Goal: Task Accomplishment & Management: Manage account settings

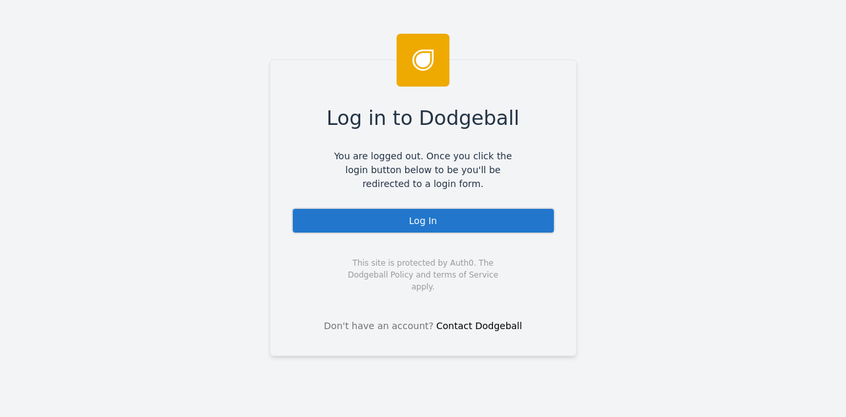
click at [405, 206] on div "Log in to Dodgeball You are logged out. Once you click the login button below t…" at bounding box center [424, 208] width 308 height 297
click at [422, 224] on div "Log In" at bounding box center [424, 221] width 264 height 26
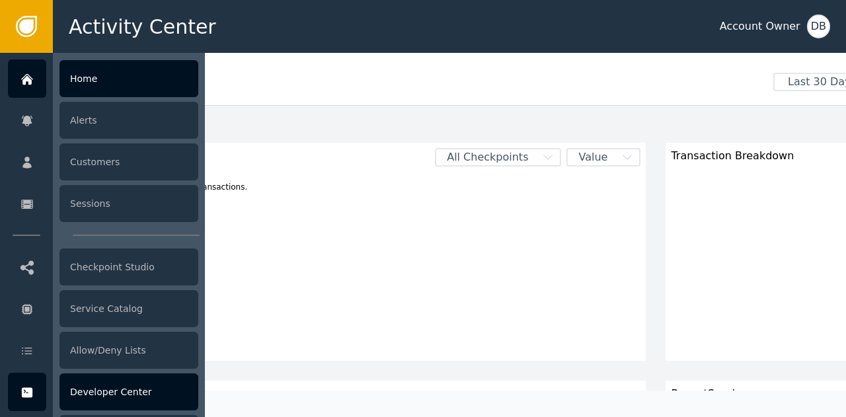
click at [167, 393] on div "Developer Center" at bounding box center [129, 392] width 139 height 37
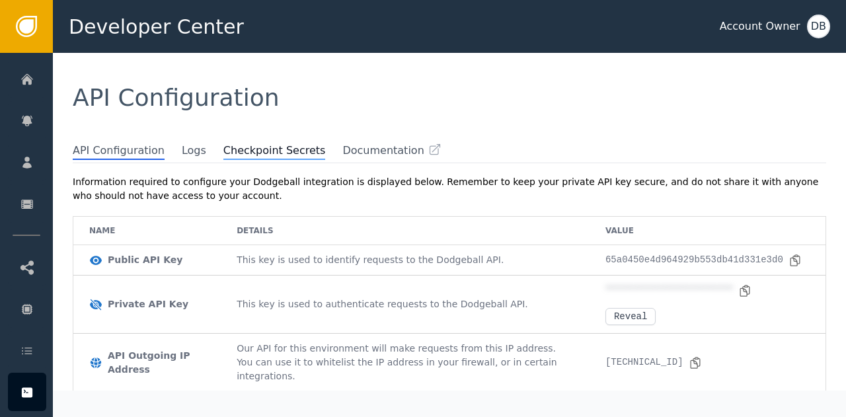
click at [230, 147] on span "Checkpoint Secrets" at bounding box center [275, 151] width 103 height 17
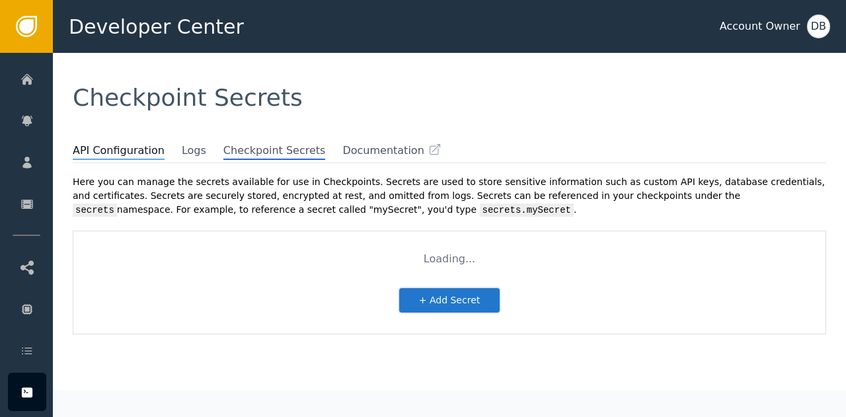
click at [114, 150] on span "API Configuration" at bounding box center [119, 151] width 92 height 17
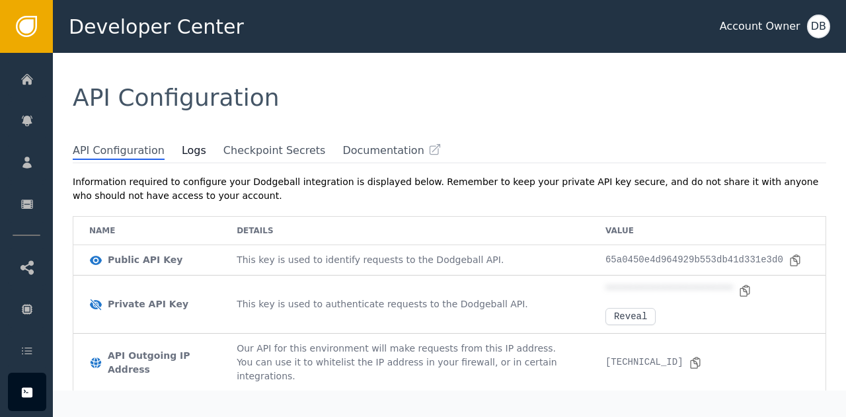
click at [192, 150] on span "Logs" at bounding box center [203, 151] width 42 height 16
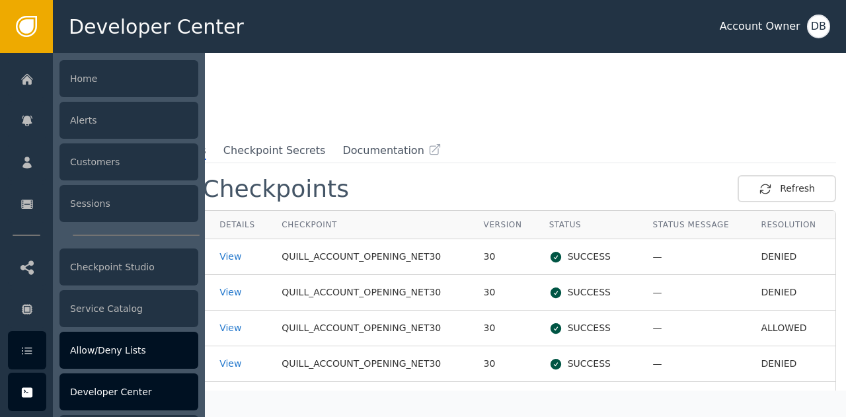
click at [37, 343] on div at bounding box center [27, 350] width 38 height 38
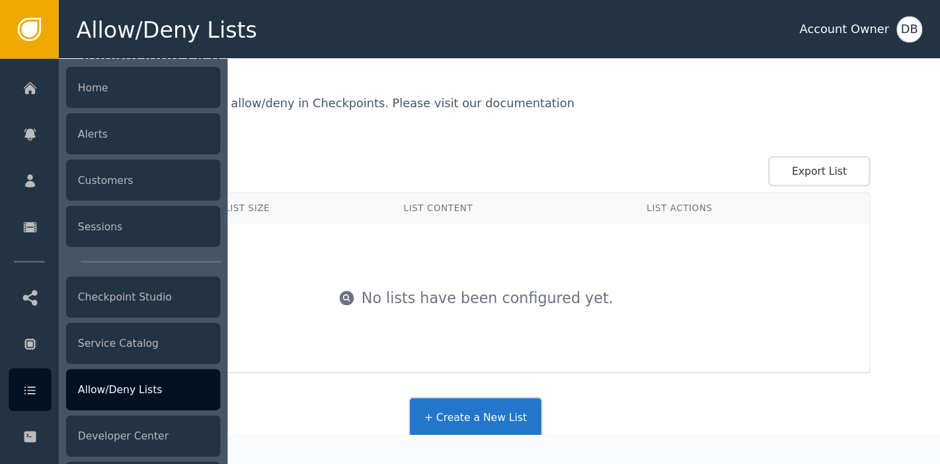
scroll to position [110, 0]
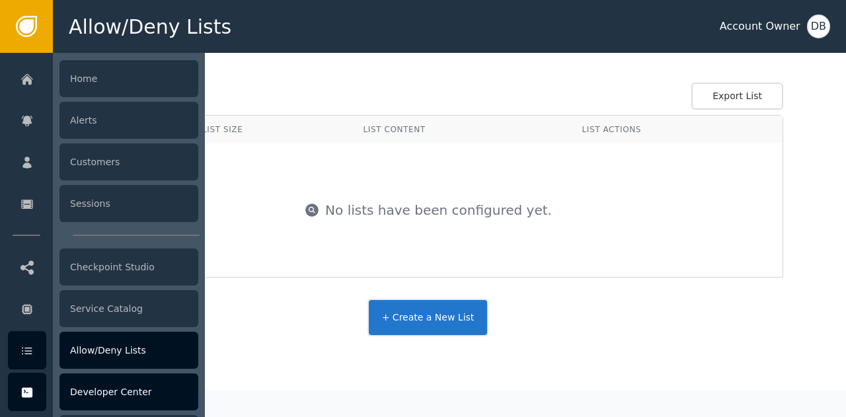
click at [110, 390] on div "Developer Center" at bounding box center [129, 392] width 139 height 37
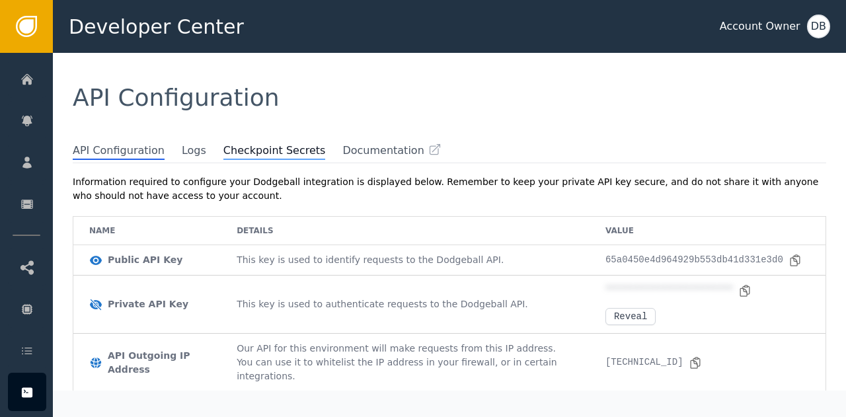
click at [236, 149] on span "Checkpoint Secrets" at bounding box center [275, 151] width 103 height 17
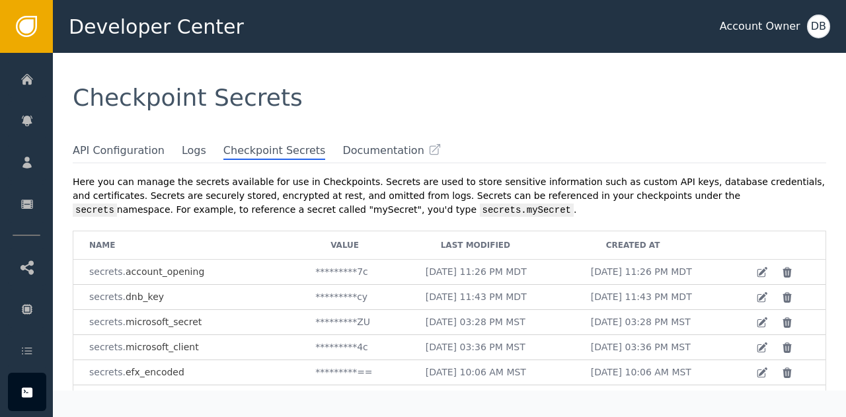
click at [175, 142] on div "Checkpoint Secrets" at bounding box center [450, 98] width 794 height 90
click at [182, 153] on span "Logs" at bounding box center [194, 151] width 24 height 17
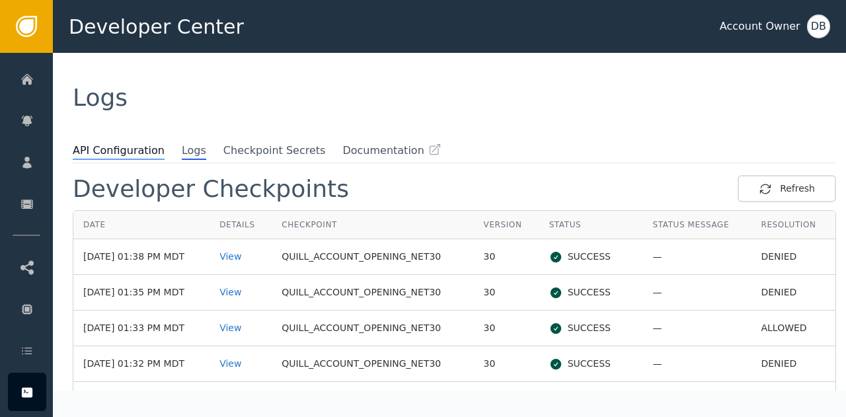
click at [128, 151] on span "API Configuration" at bounding box center [119, 151] width 92 height 17
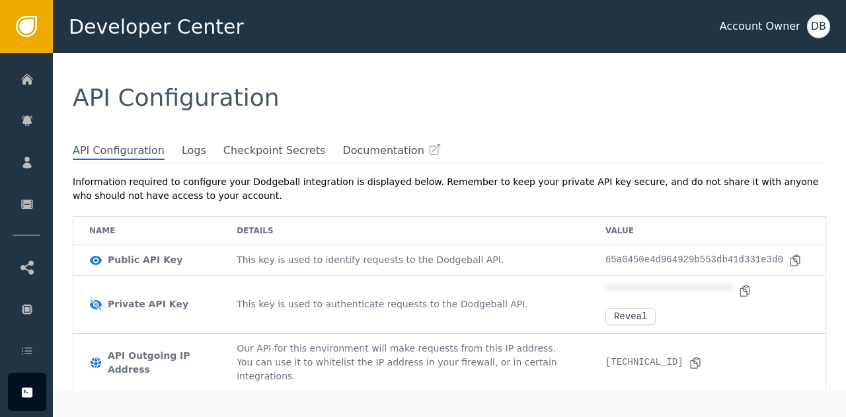
click at [552, 189] on div "Information required to configure your Dodgeball integration is displayed below…" at bounding box center [450, 189] width 754 height 28
click at [276, 149] on span "Checkpoint Secrets" at bounding box center [275, 151] width 103 height 17
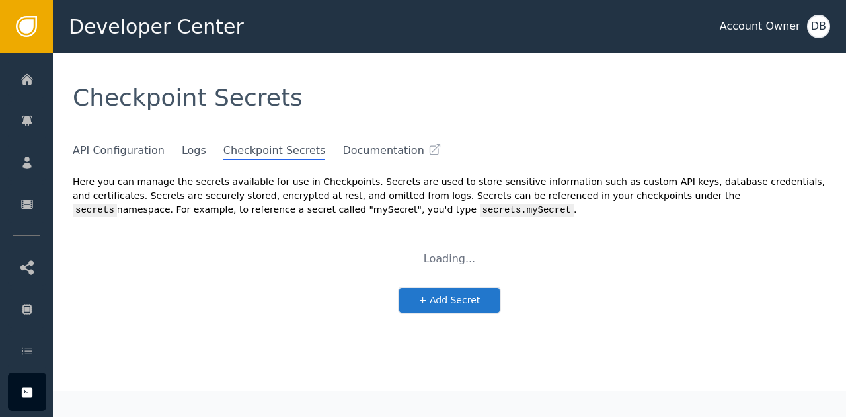
click at [321, 141] on div "Checkpoint Secrets" at bounding box center [450, 98] width 794 height 90
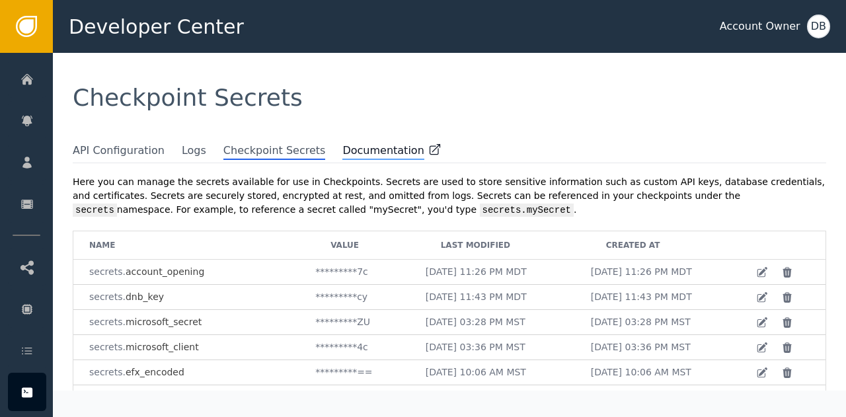
click at [343, 149] on span "Documentation" at bounding box center [383, 151] width 81 height 17
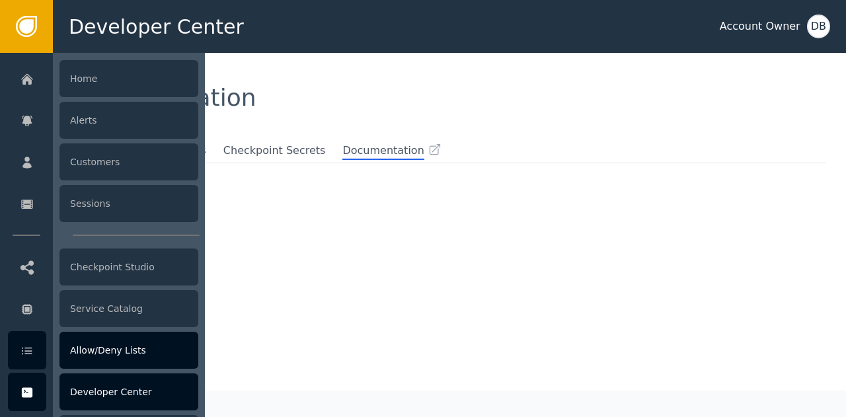
click at [107, 352] on div "Allow/Deny Lists" at bounding box center [129, 350] width 139 height 37
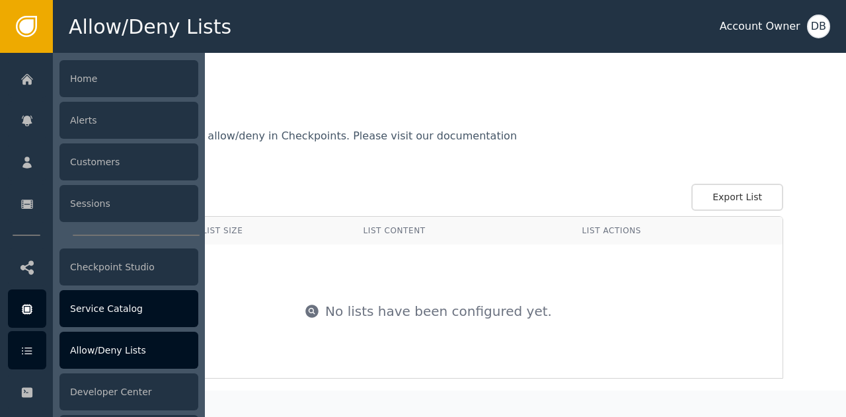
click at [24, 311] on icon at bounding box center [26, 309] width 5 height 5
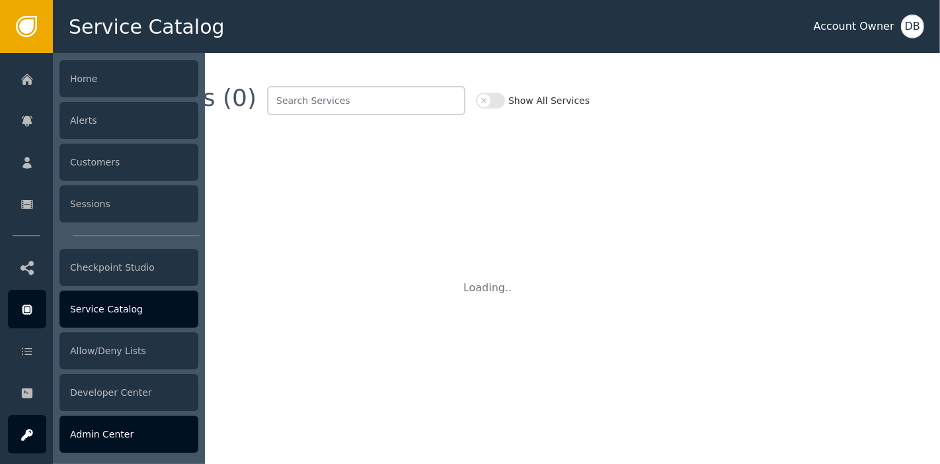
click at [128, 417] on div "Admin Center" at bounding box center [129, 433] width 139 height 37
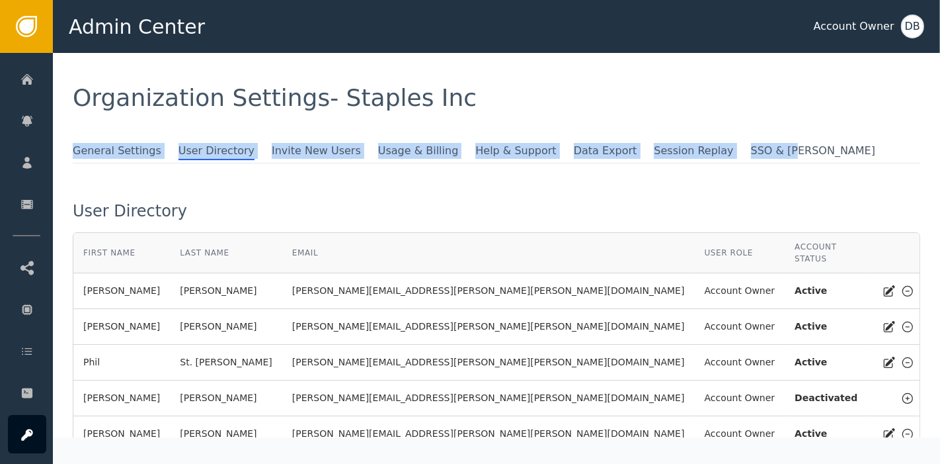
drag, startPoint x: 700, startPoint y: 146, endPoint x: 815, endPoint y: 122, distance: 117.5
click at [815, 122] on div "Organization Settings - Staples Inc General Settings User Directory Invite New …" at bounding box center [496, 245] width 887 height 384
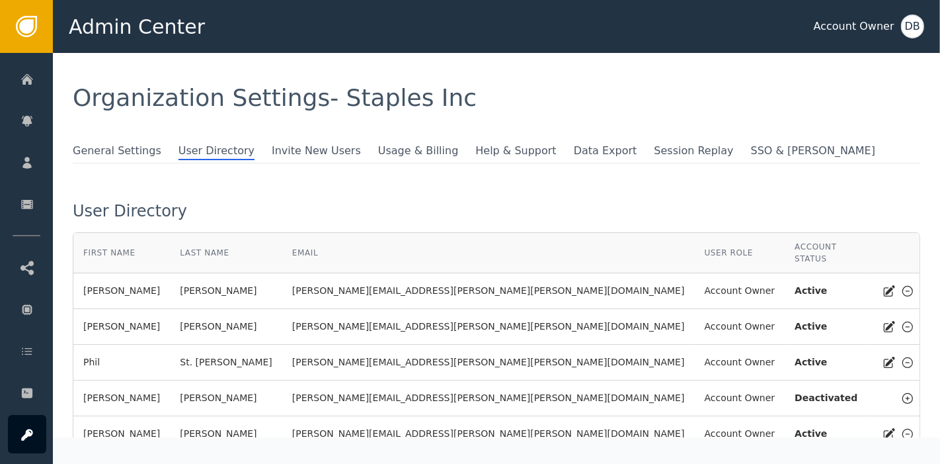
click at [466, 198] on div "General Settings User Directory Invite New Users Usage & Billing Help & Support…" at bounding box center [497, 351] width 848 height 416
click at [574, 157] on span "Data Export" at bounding box center [605, 151] width 63 height 17
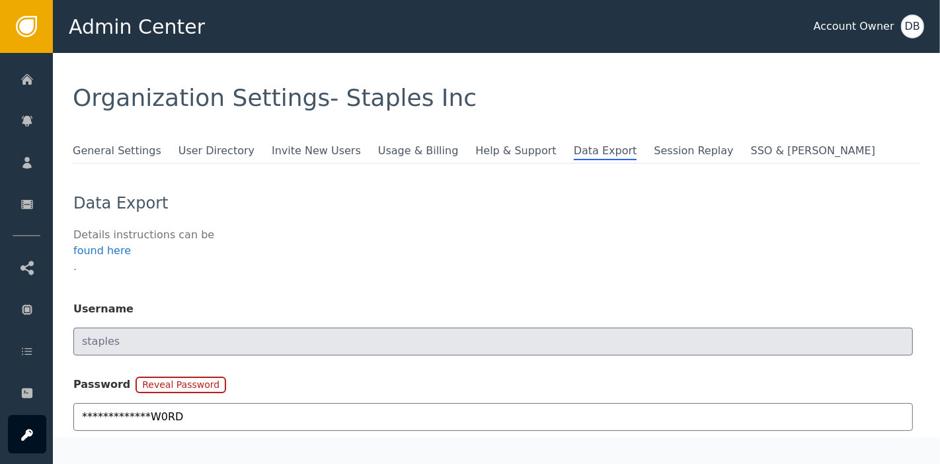
scroll to position [73, 0]
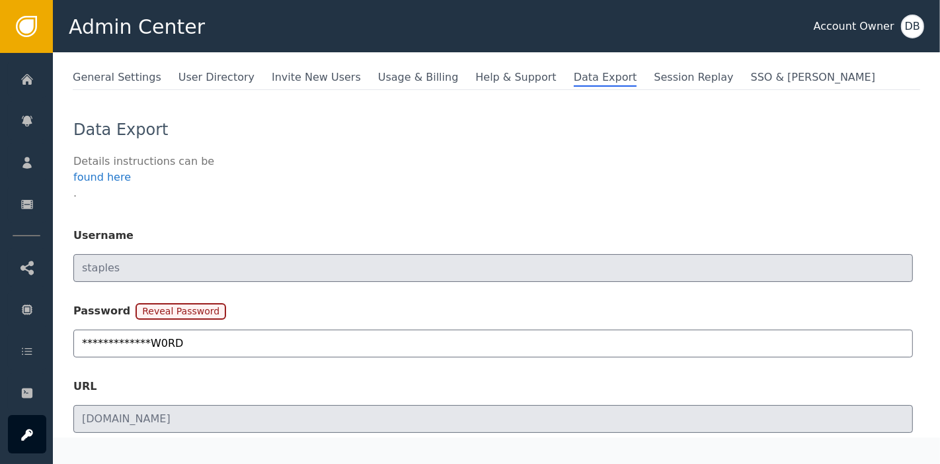
click at [183, 305] on button "Reveal Password" at bounding box center [181, 311] width 91 height 17
type input "@n1n1t1@lP@SSW0RD"
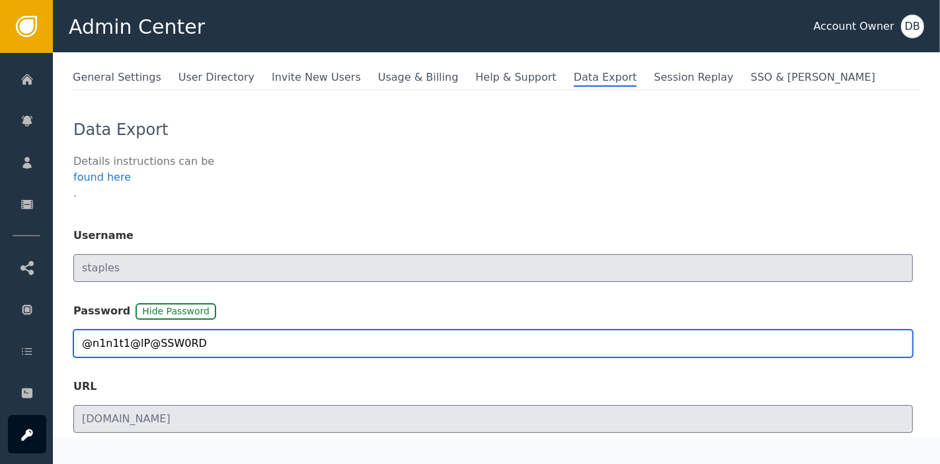
click at [188, 335] on input "@n1n1t1@lP@SSW0RD" at bounding box center [493, 343] width 840 height 28
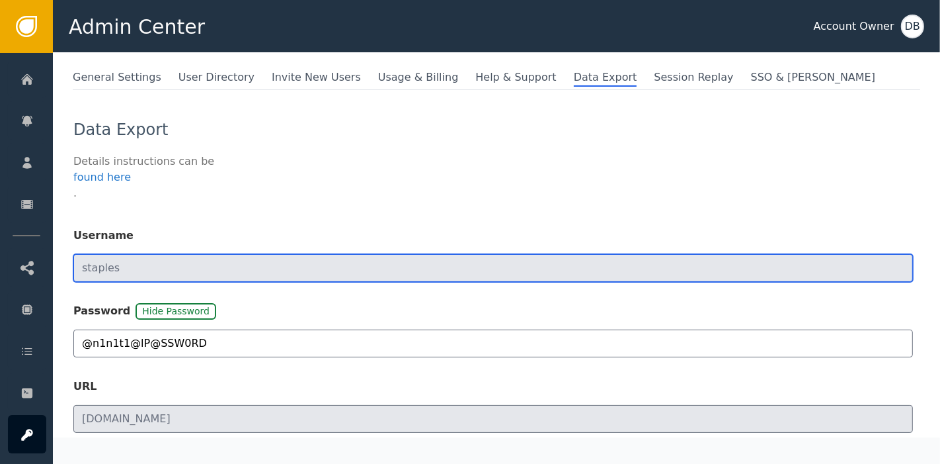
click at [151, 258] on input "staples" at bounding box center [493, 268] width 840 height 28
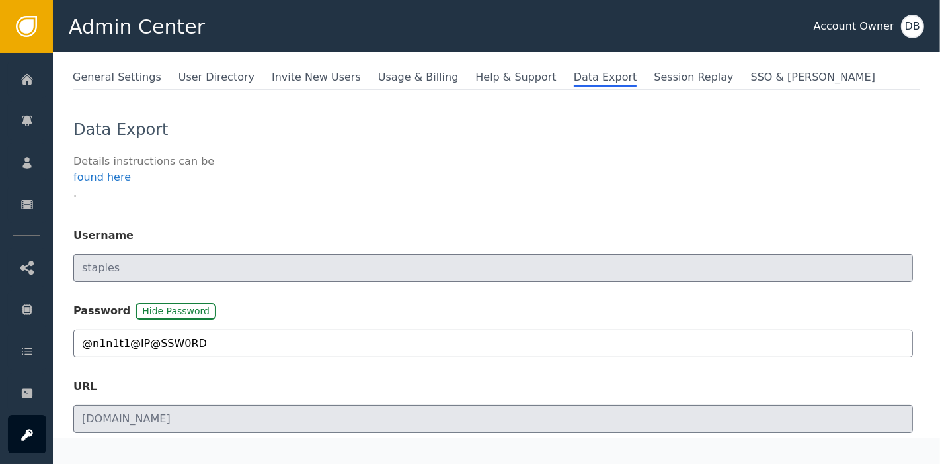
click at [501, 195] on div "Details instructions can be found here ." at bounding box center [493, 177] width 840 height 48
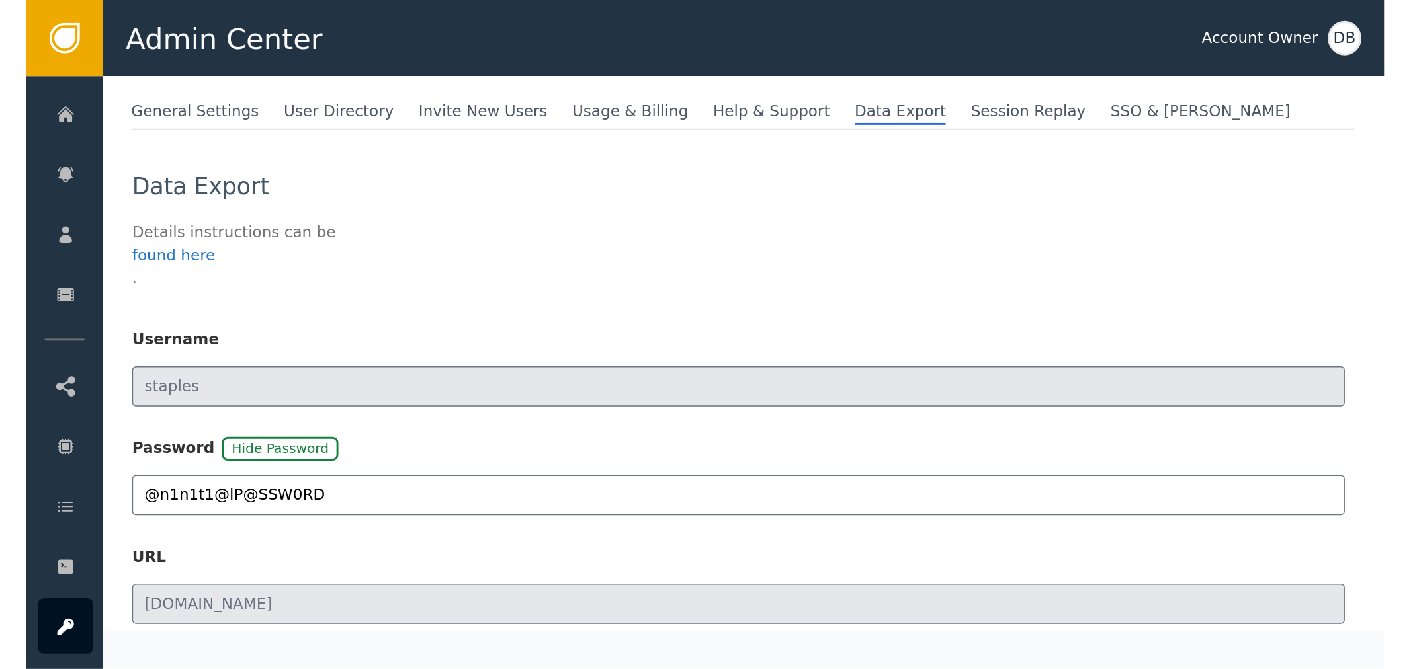
scroll to position [147, 0]
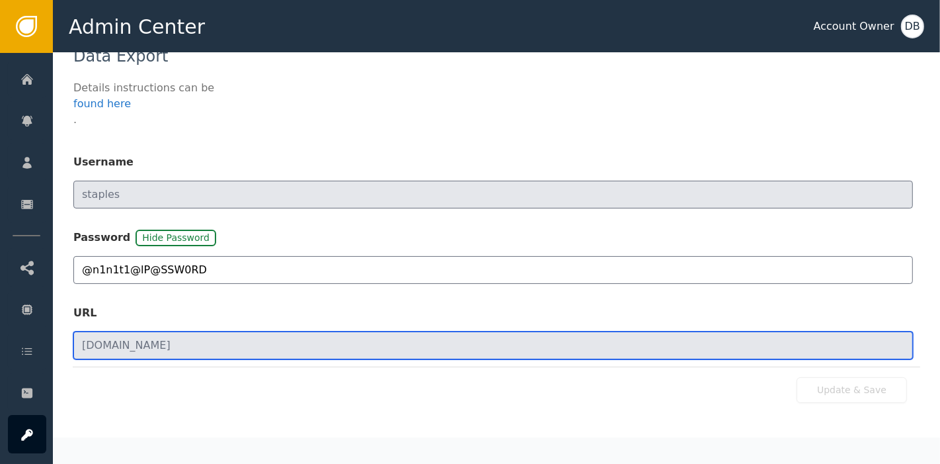
click at [205, 351] on input "[DOMAIN_NAME]" at bounding box center [493, 345] width 840 height 28
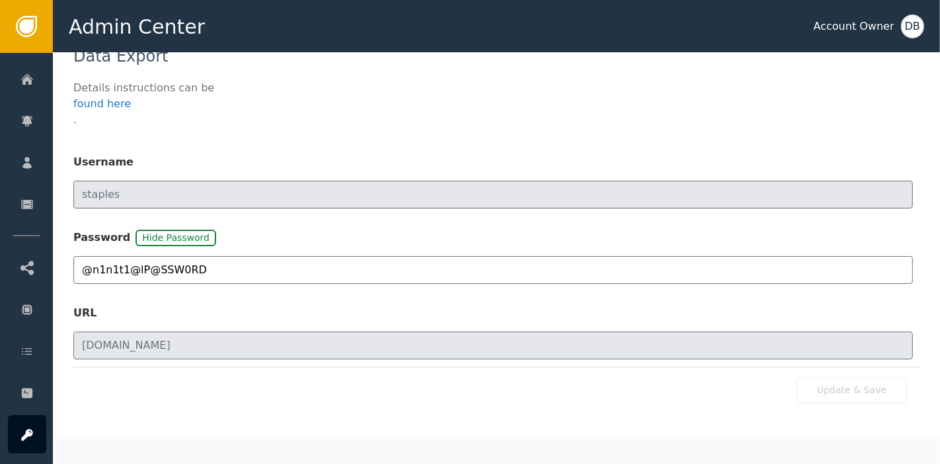
drag, startPoint x: 55, startPoint y: 195, endPoint x: 67, endPoint y: 237, distance: 43.3
click at [55, 195] on div "General Settings User Directory Invite New Users Usage & Billing Help & Support…" at bounding box center [496, 231] width 887 height 470
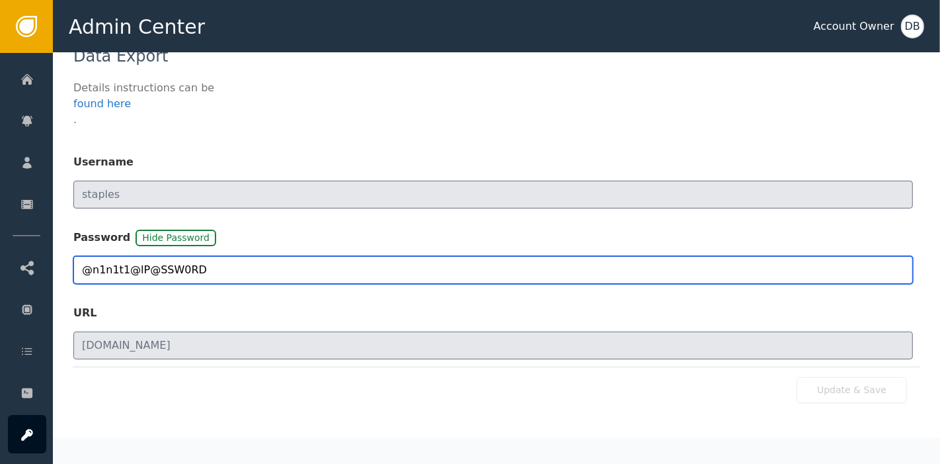
click at [141, 267] on input "@n1n1t1@lP@SSW0RD" at bounding box center [493, 270] width 840 height 28
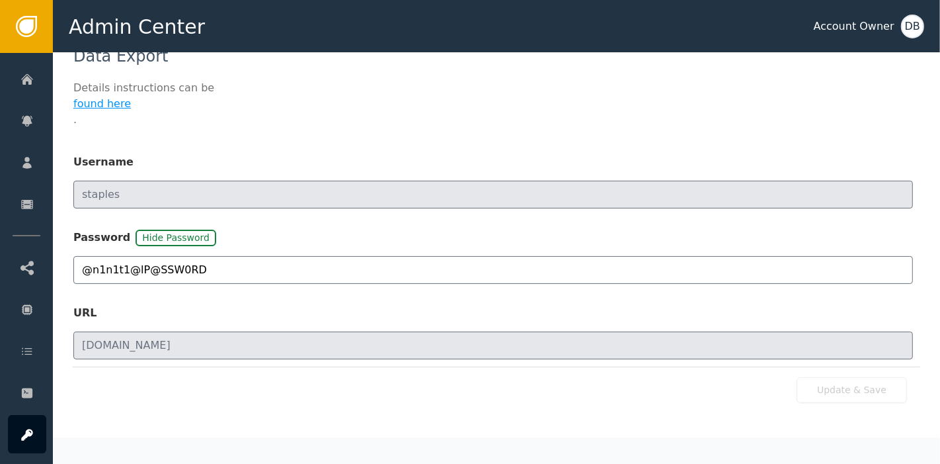
click at [415, 103] on div "found here" at bounding box center [493, 104] width 840 height 16
click at [317, 15] on div "Admin Center Account Owner DB" at bounding box center [496, 26] width 887 height 53
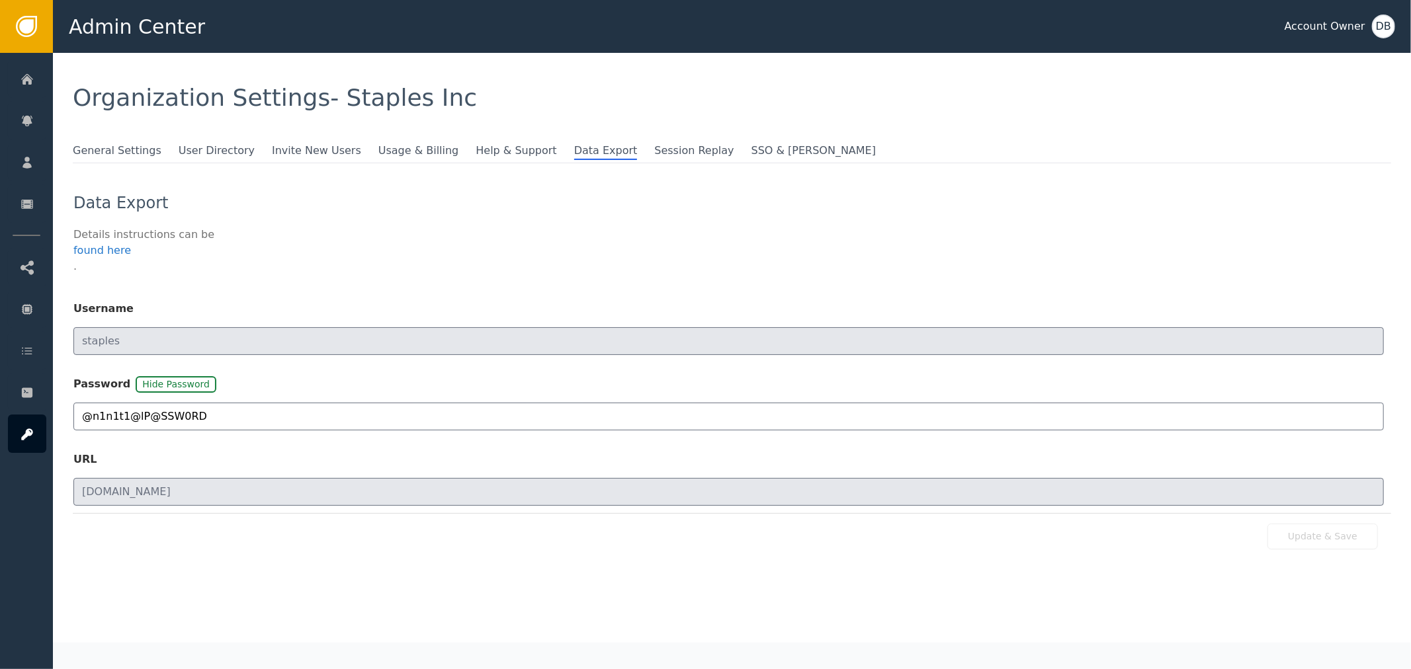
scroll to position [0, 0]
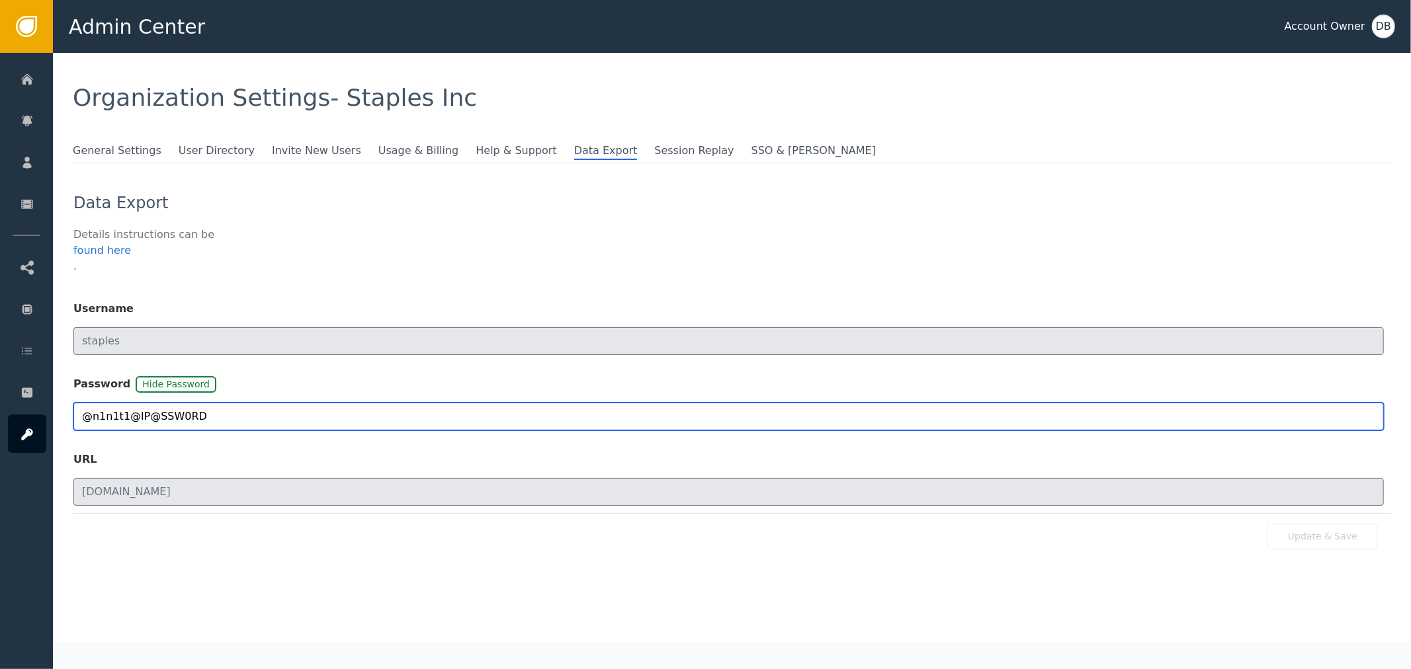
click at [339, 412] on input "@n1n1t1@lP@SSW0RD" at bounding box center [728, 417] width 1310 height 28
